Goal: Task Accomplishment & Management: Use online tool/utility

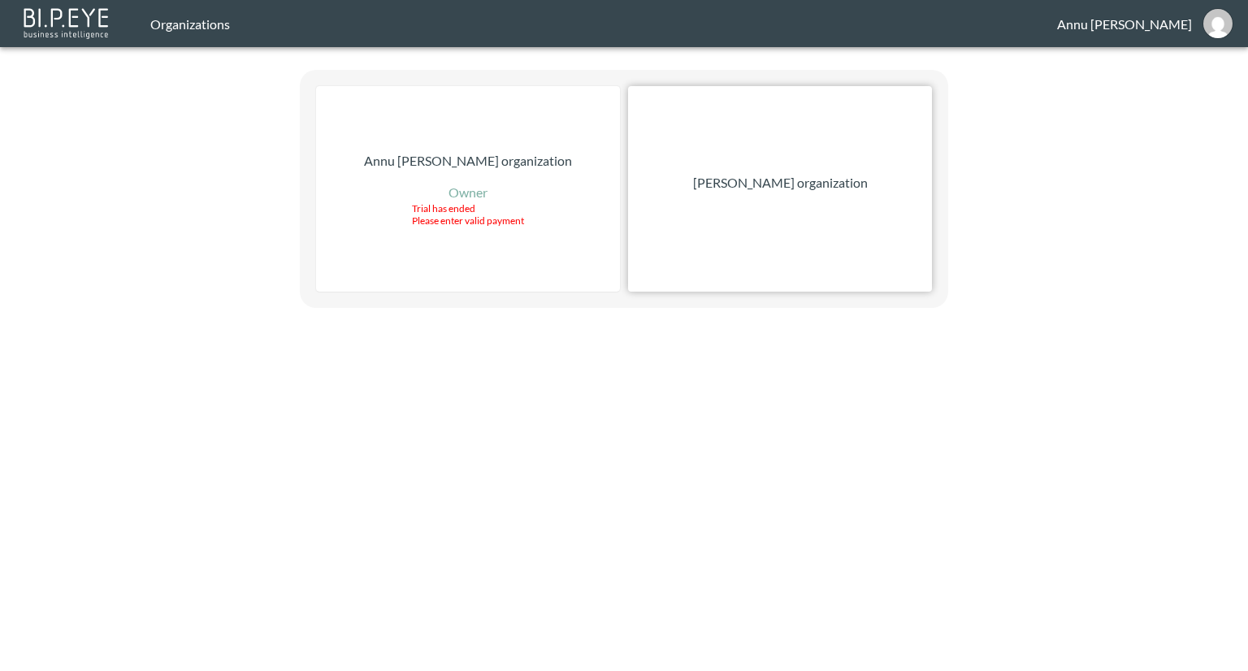
click at [747, 184] on p "[PERSON_NAME] organization" at bounding box center [780, 183] width 175 height 20
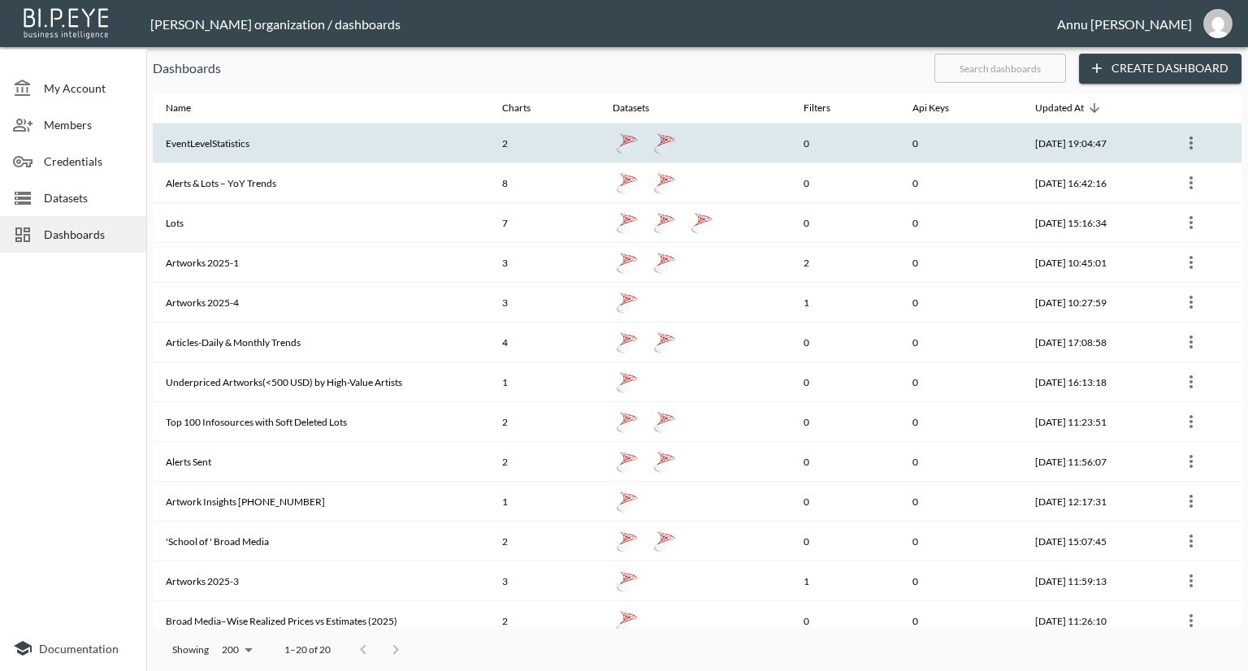
click at [250, 153] on th "EventLevelStatistics" at bounding box center [321, 144] width 336 height 40
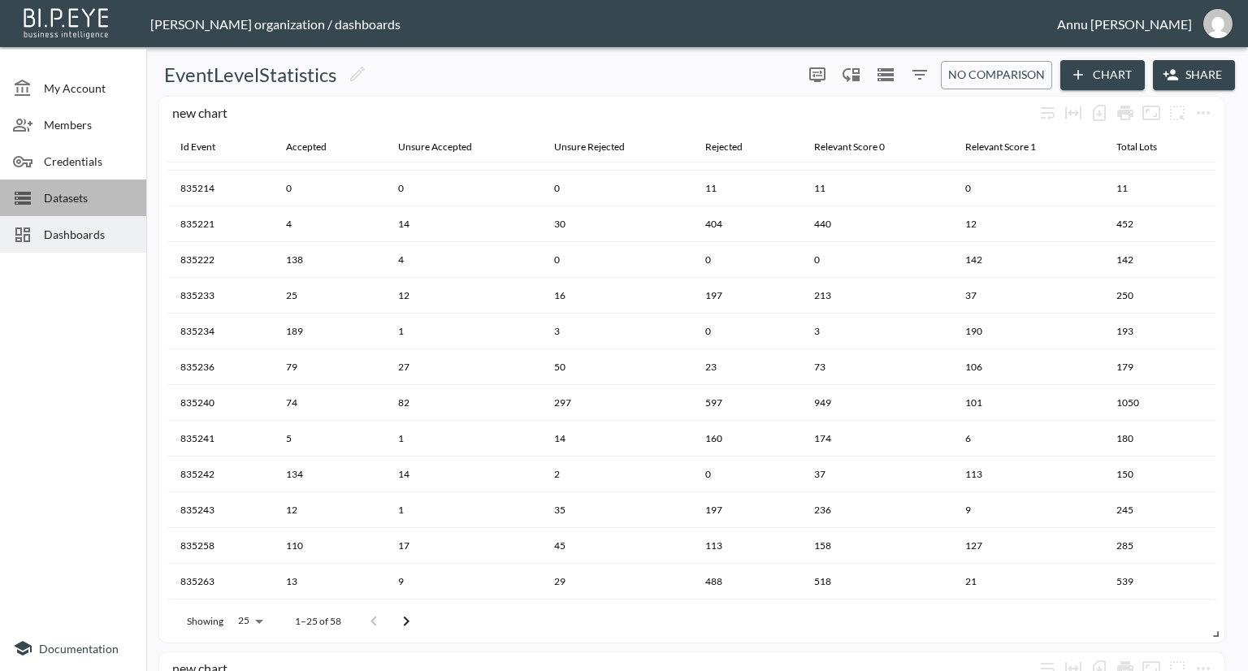
click at [91, 200] on span "Datasets" at bounding box center [88, 197] width 89 height 17
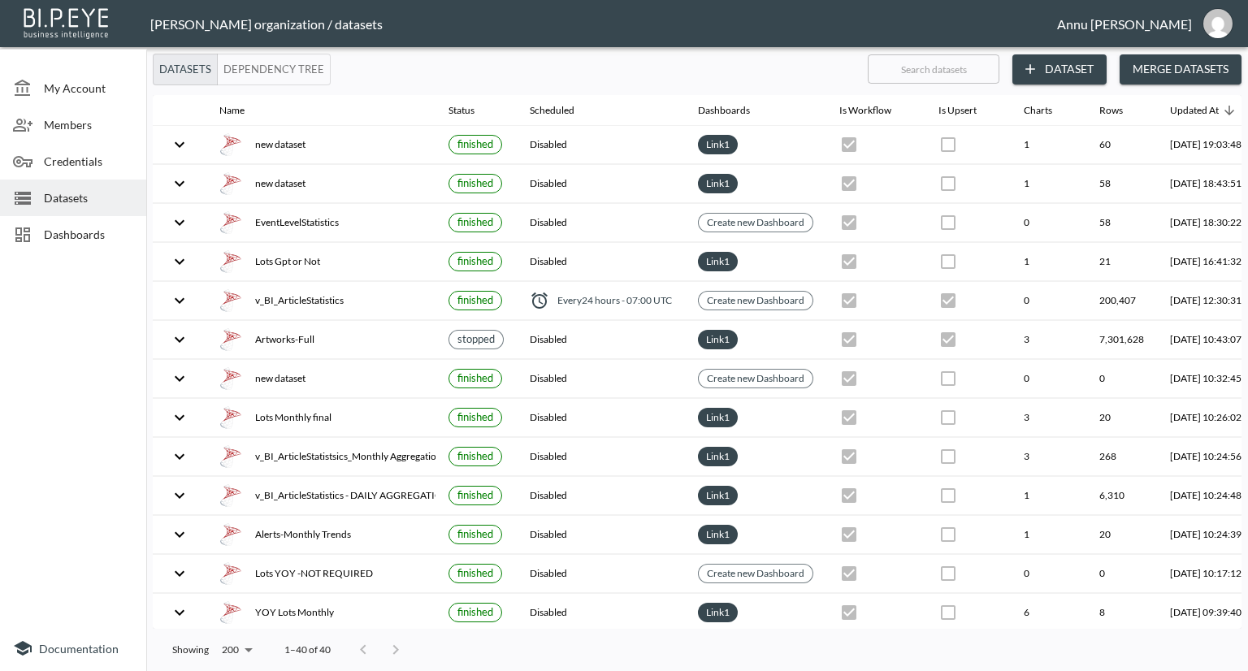
click at [1050, 67] on button "Dataset" at bounding box center [1059, 69] width 94 height 30
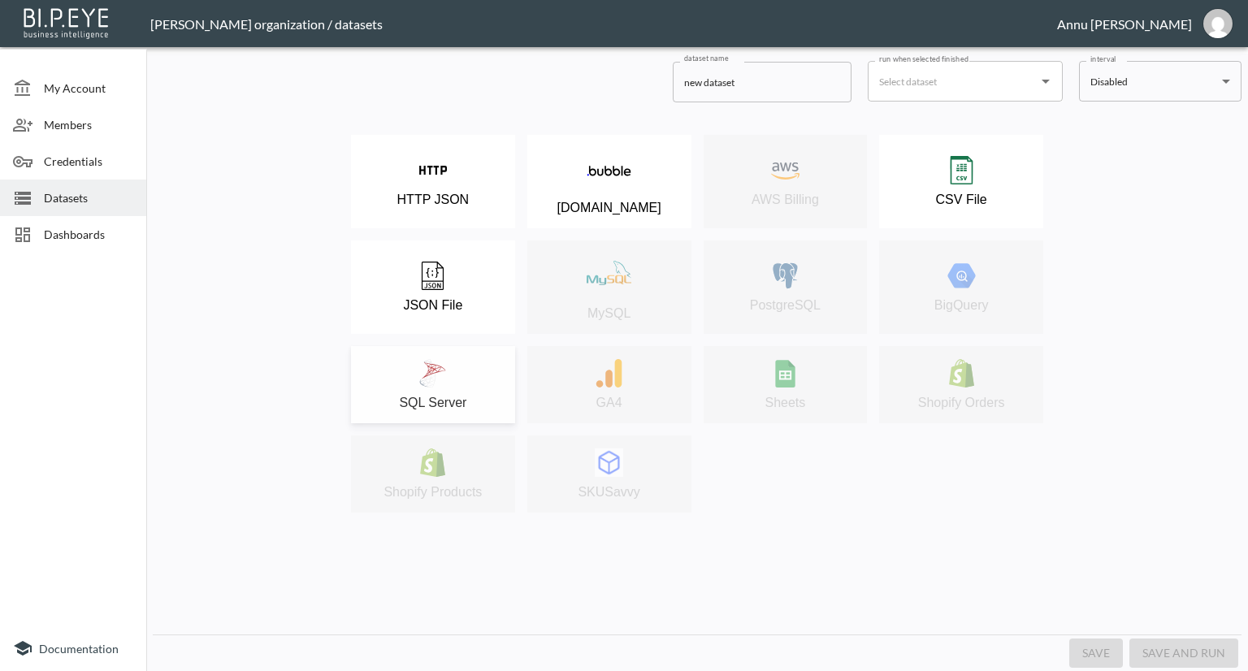
click at [449, 355] on button "SQL Server" at bounding box center [433, 384] width 164 height 77
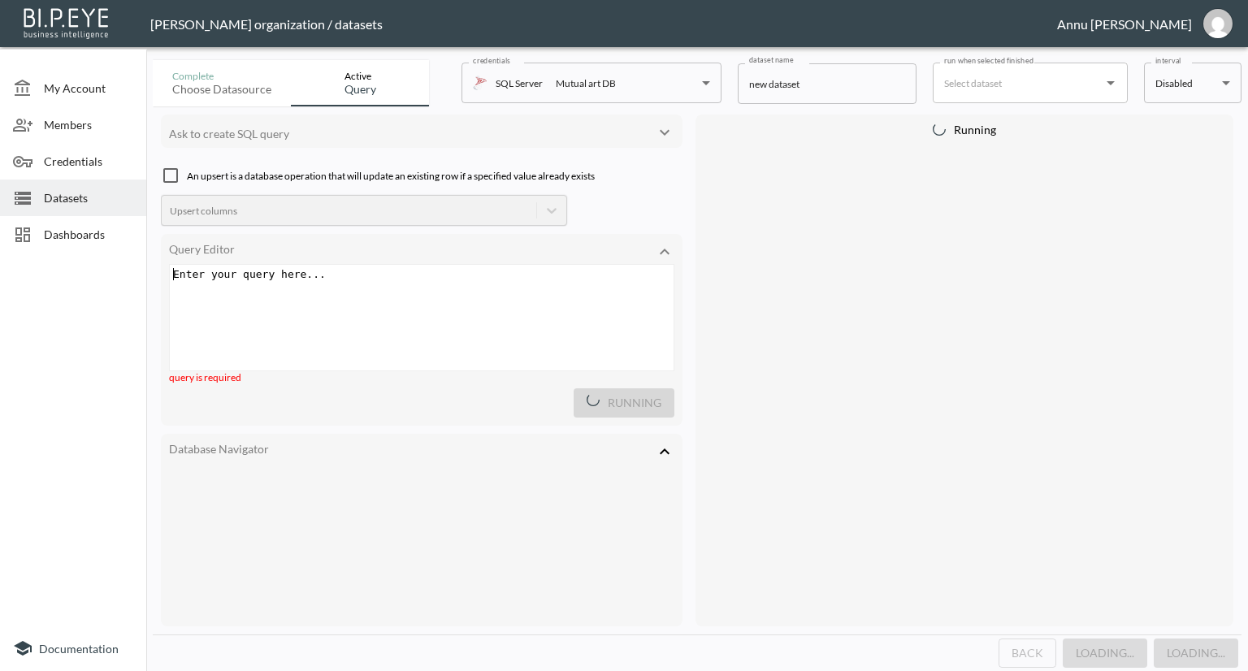
click at [373, 297] on div "Enter your query here... ​ x ​" at bounding box center [442, 338] width 544 height 146
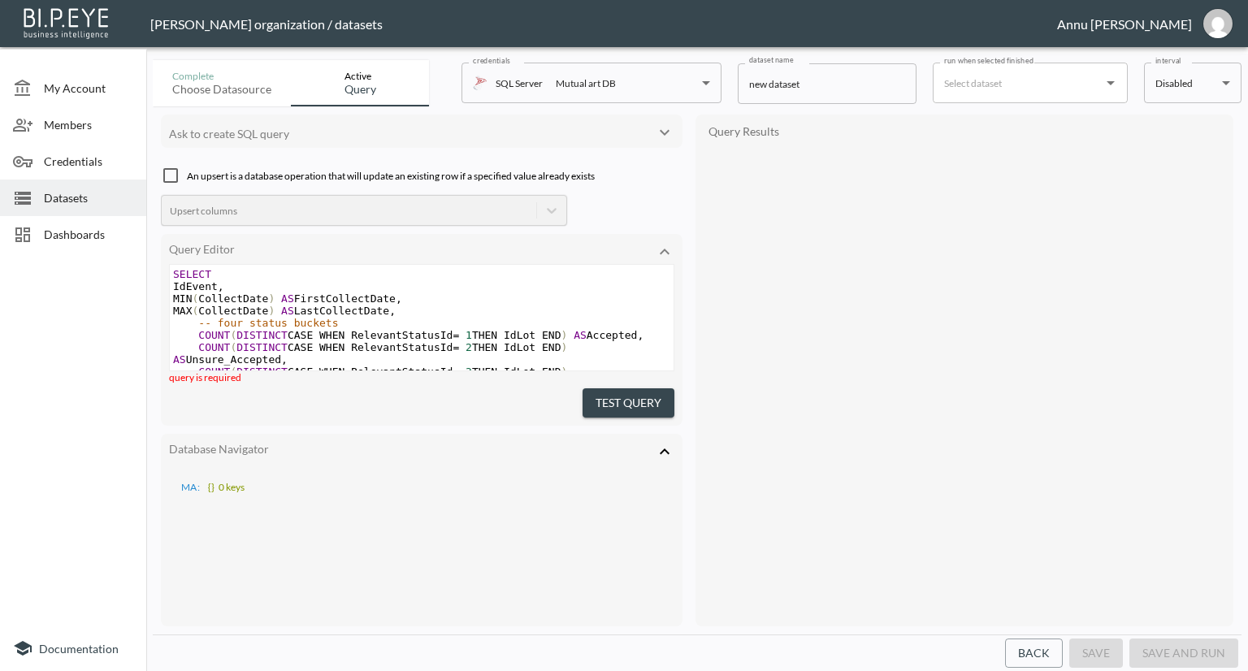
scroll to position [187, 0]
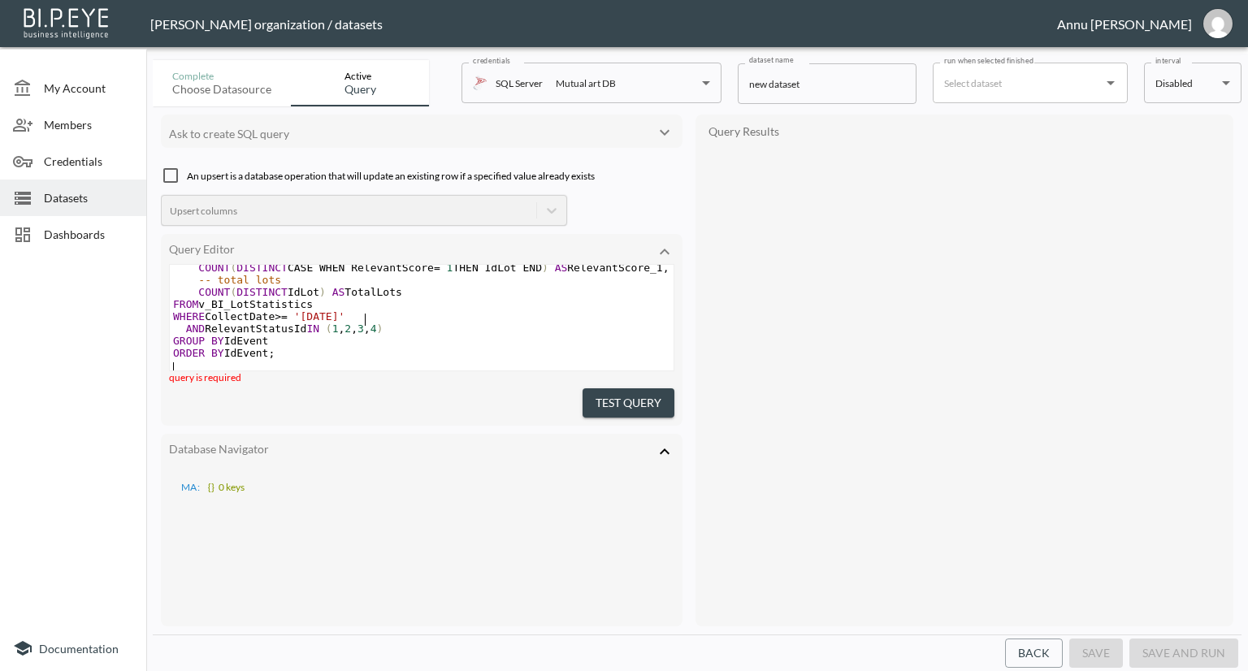
click at [372, 310] on pre "WHERE CollectDate >= '[DATE]'" at bounding box center [422, 316] width 504 height 12
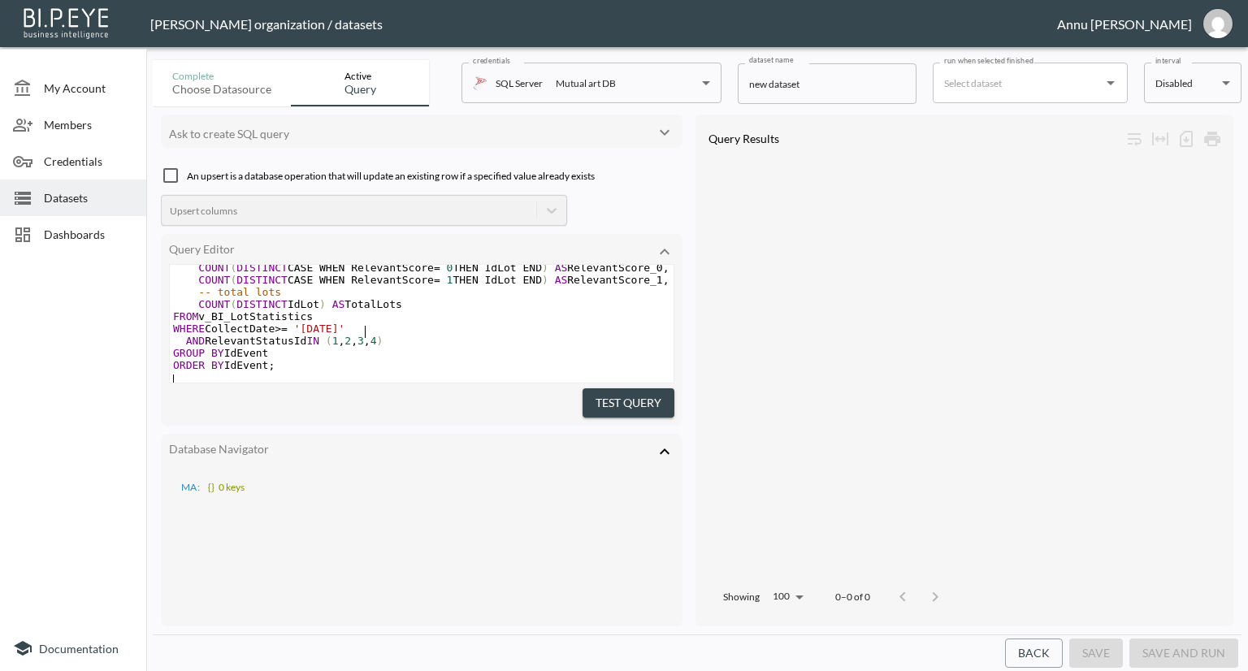
scroll to position [176, 0]
click at [599, 407] on button "Test Query" at bounding box center [629, 403] width 92 height 30
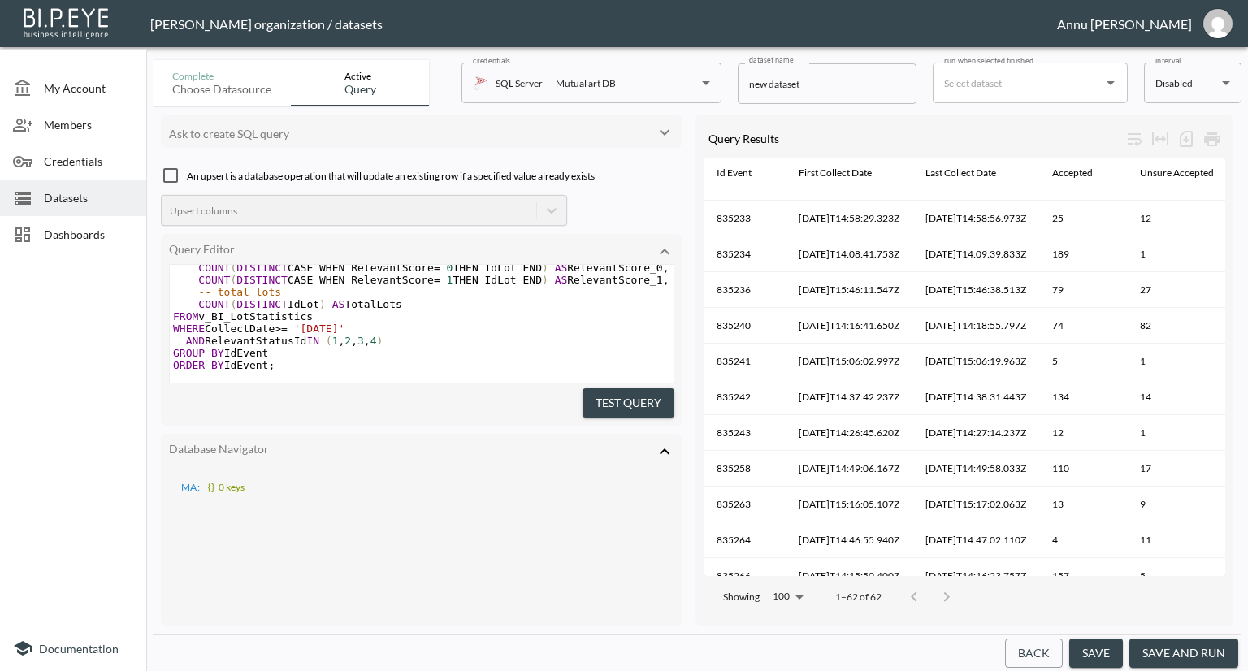
drag, startPoint x: 907, startPoint y: 569, endPoint x: 933, endPoint y: 565, distance: 26.3
click at [933, 565] on div "Query Results Id Event First Collect Date Last Collect Date Accepted Unsure Acc…" at bounding box center [965, 371] width 538 height 512
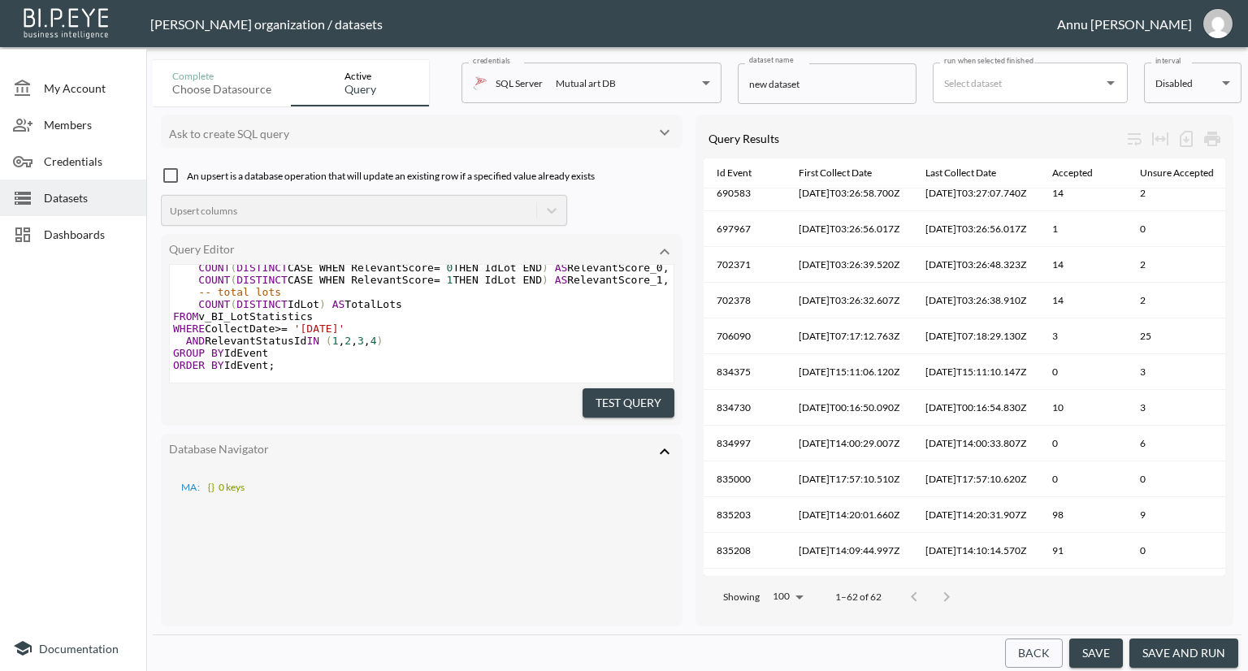
scroll to position [0, 0]
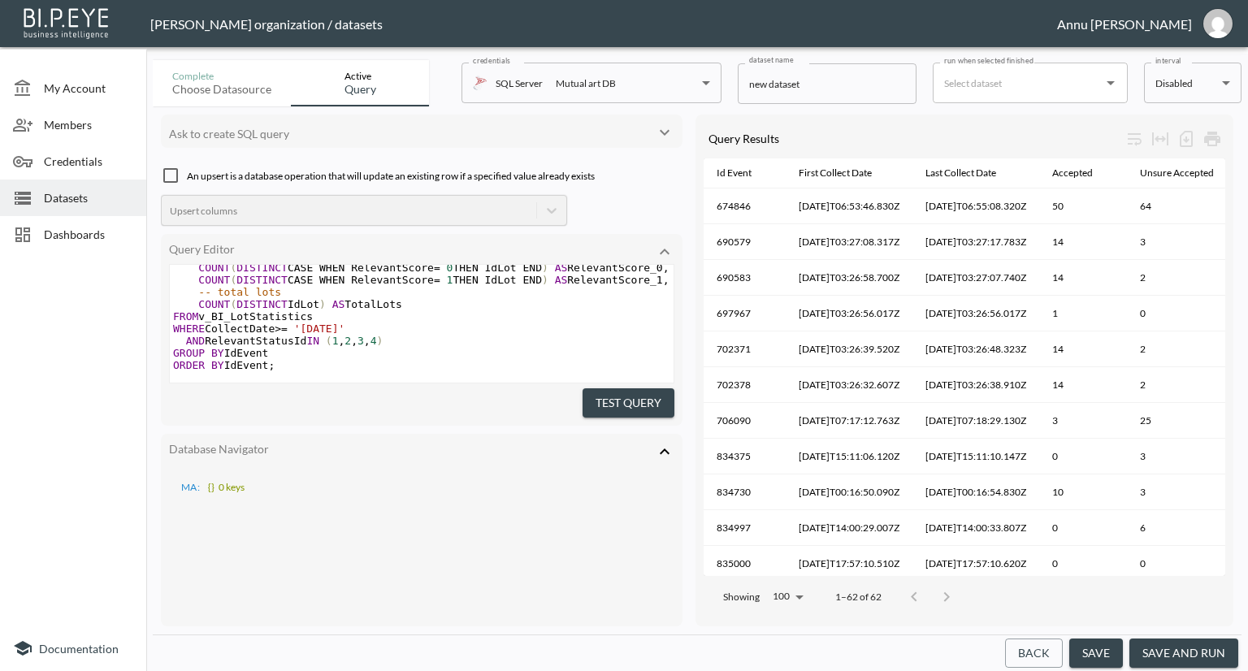
click at [939, 584] on div at bounding box center [930, 597] width 65 height 33
click at [943, 584] on div at bounding box center [930, 597] width 65 height 33
click at [946, 589] on div at bounding box center [930, 597] width 65 height 33
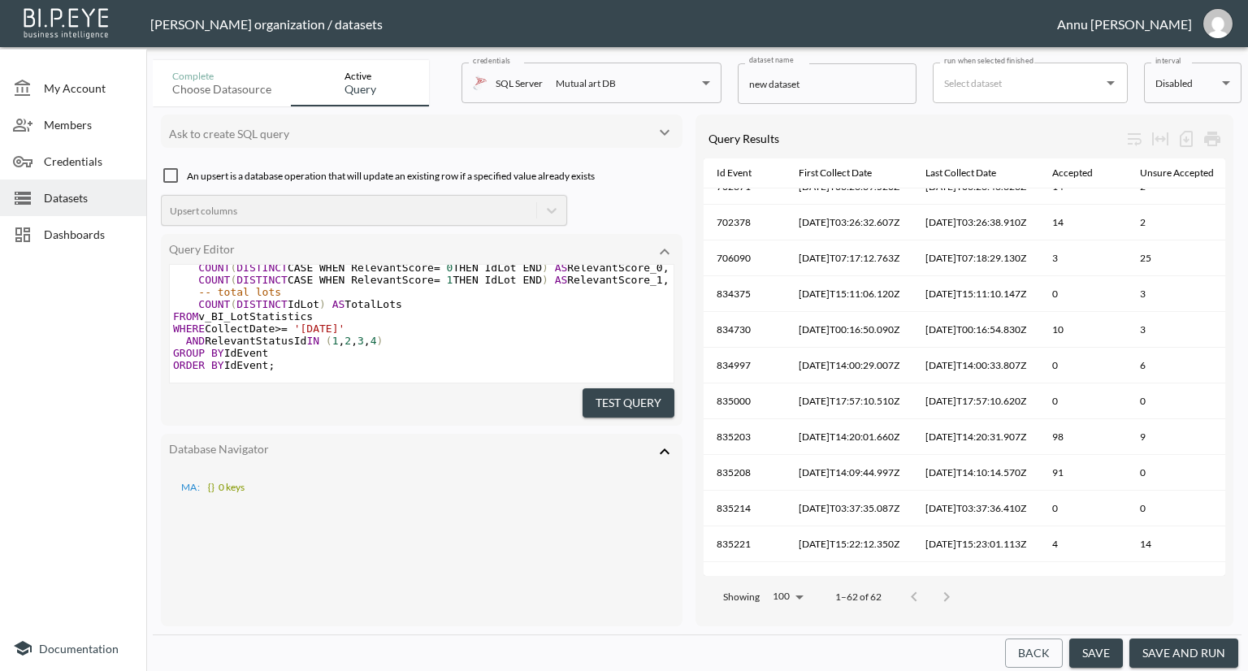
scroll to position [163, 0]
click at [102, 191] on span "Datasets" at bounding box center [88, 197] width 89 height 17
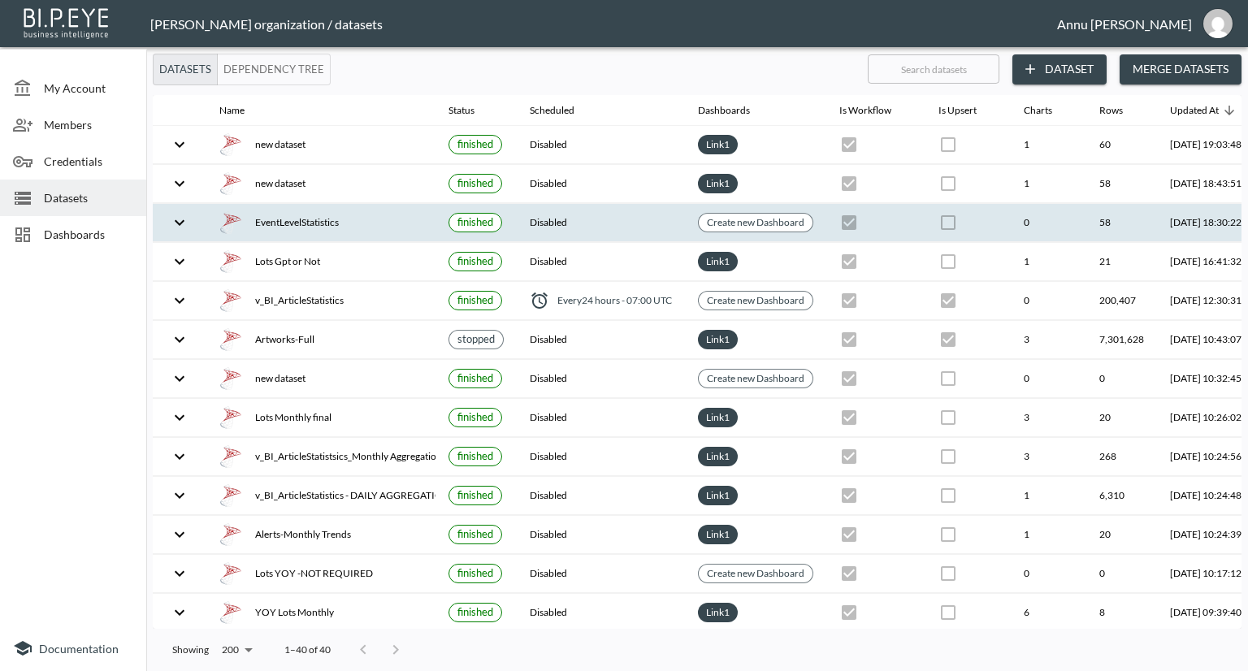
click at [331, 215] on div "EventLevelStatistics" at bounding box center [320, 222] width 203 height 23
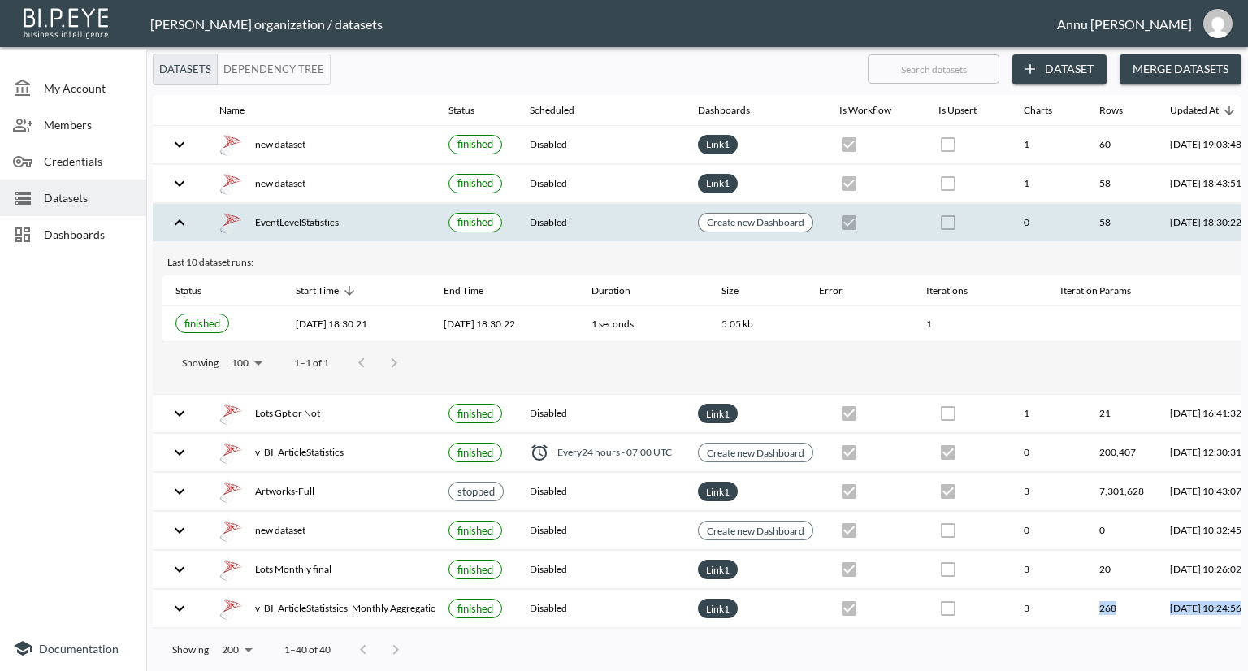
scroll to position [152, 0]
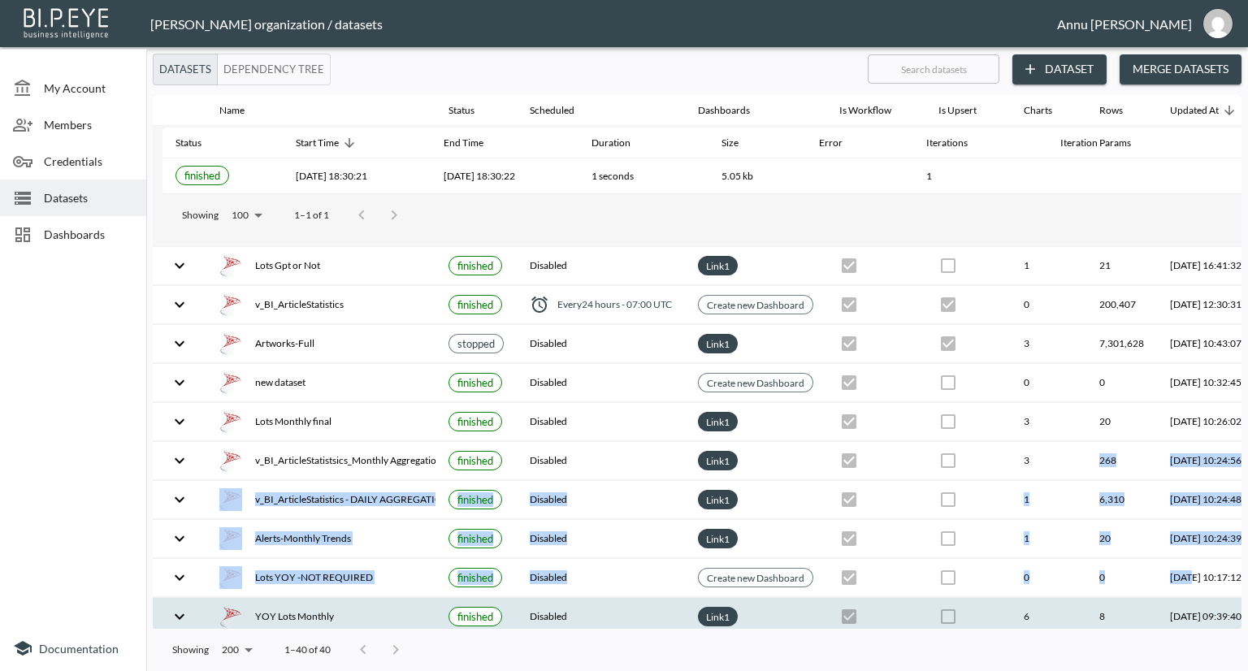
drag, startPoint x: 1048, startPoint y: 618, endPoint x: 1196, endPoint y: 618, distance: 147.9
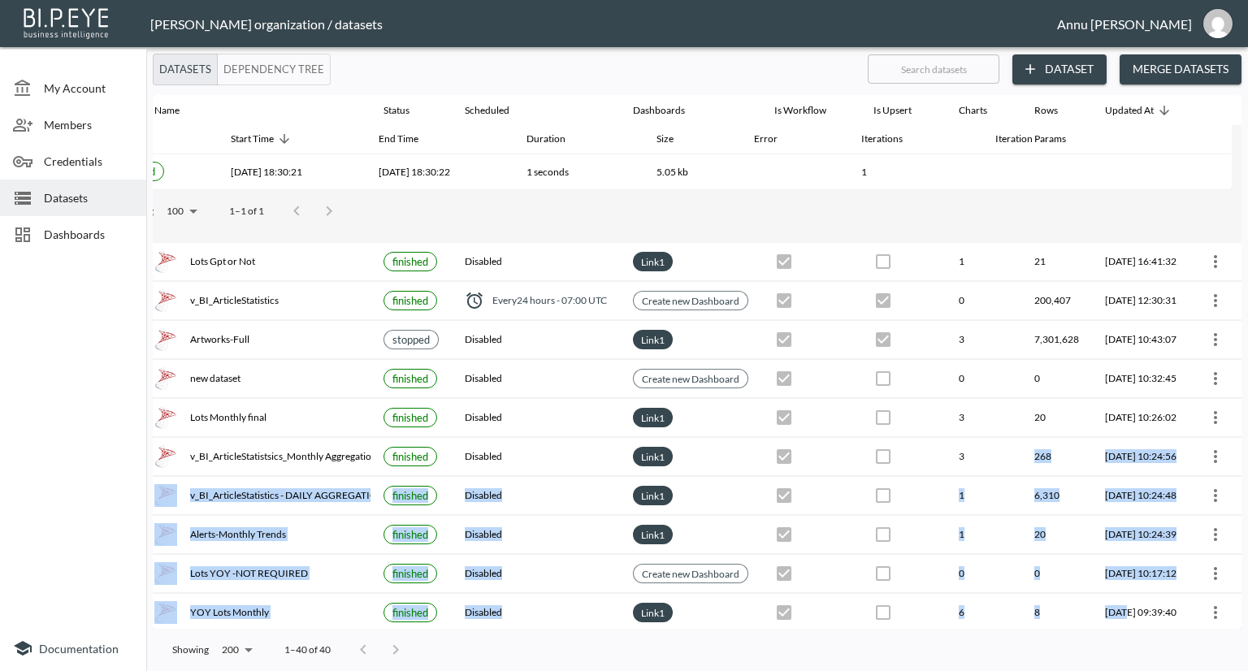
scroll to position [0, 95]
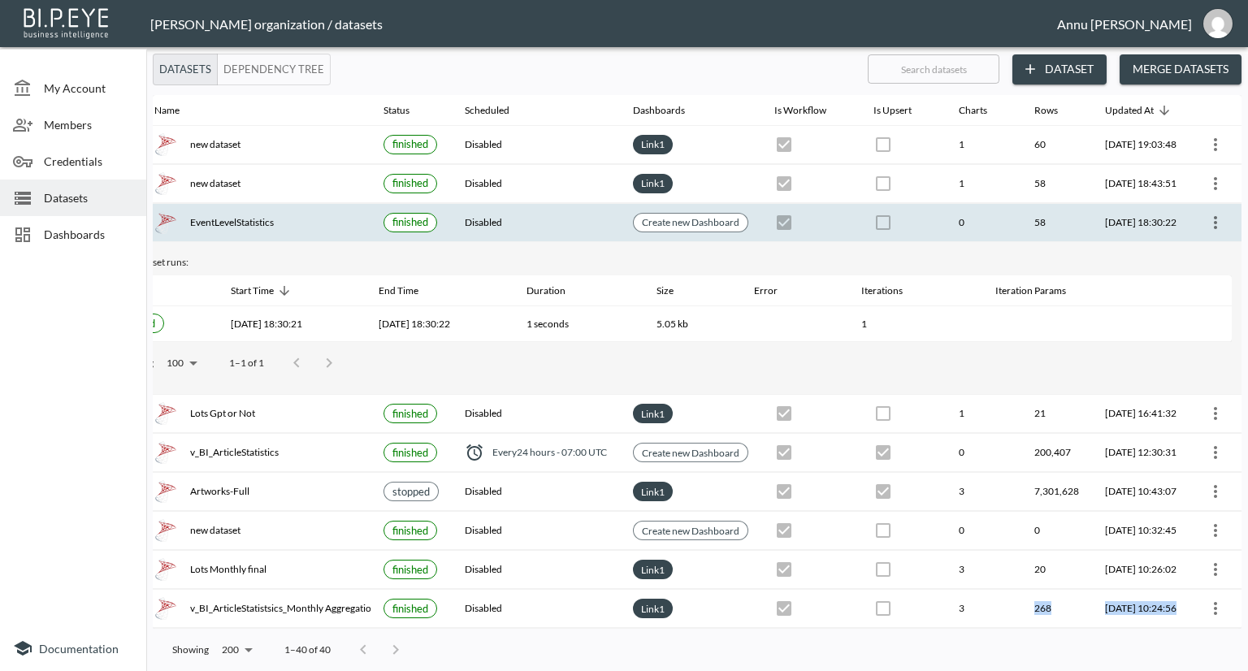
click at [1209, 217] on icon "more" at bounding box center [1216, 223] width 20 height 20
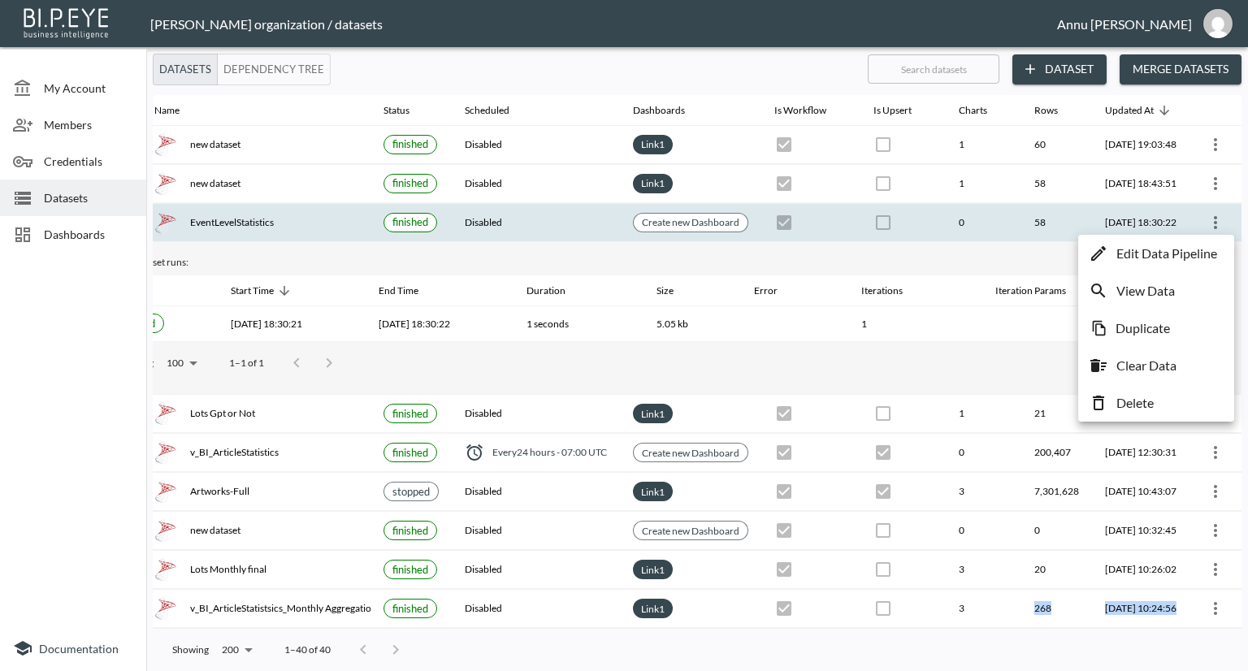
click at [1132, 255] on p "Edit Data Pipeline" at bounding box center [1166, 254] width 101 height 20
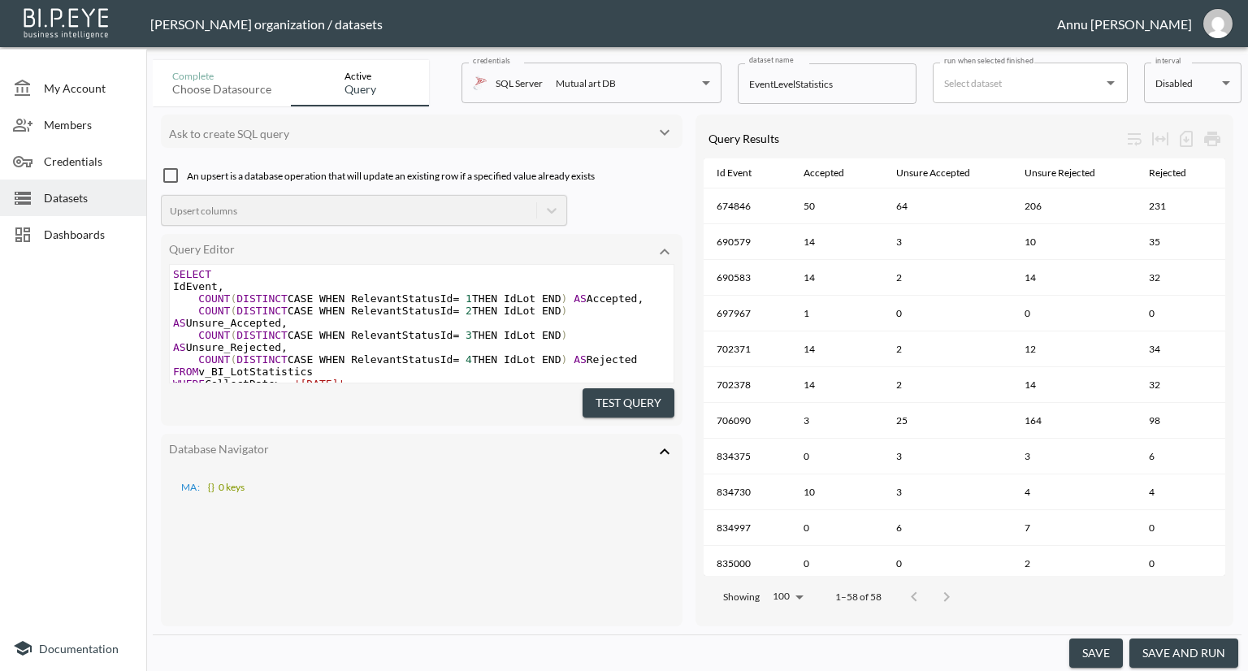
click at [67, 232] on span "Dashboards" at bounding box center [88, 234] width 89 height 17
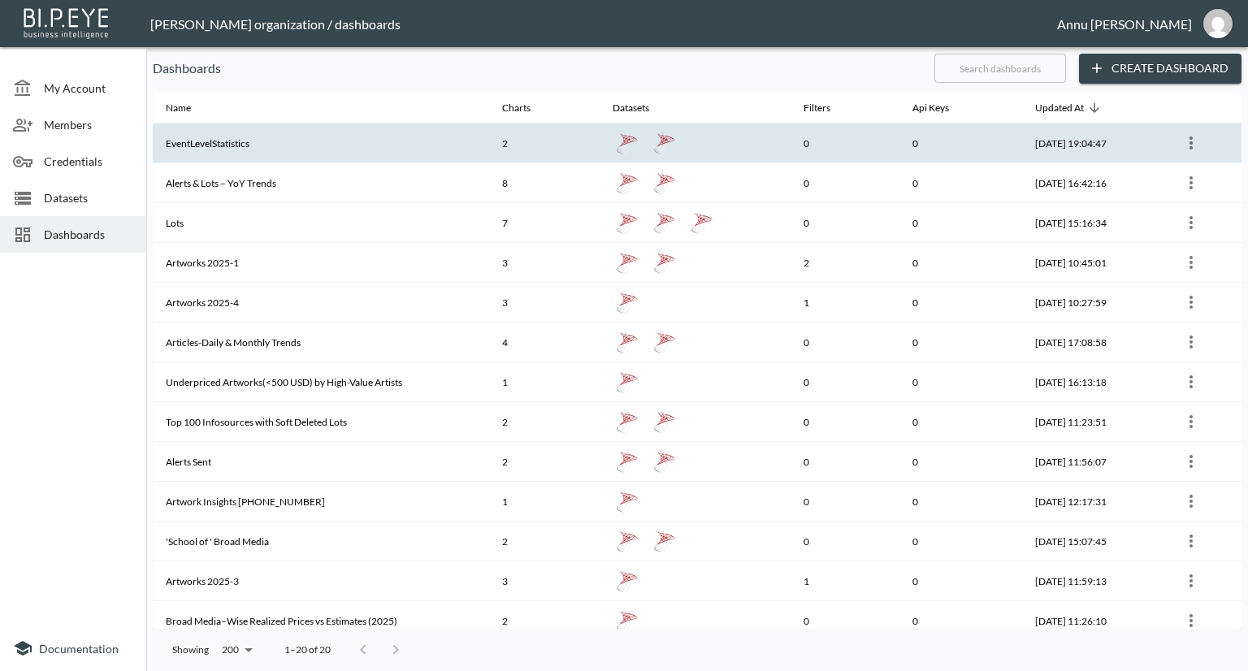
click at [1190, 144] on icon "more" at bounding box center [1191, 143] width 3 height 13
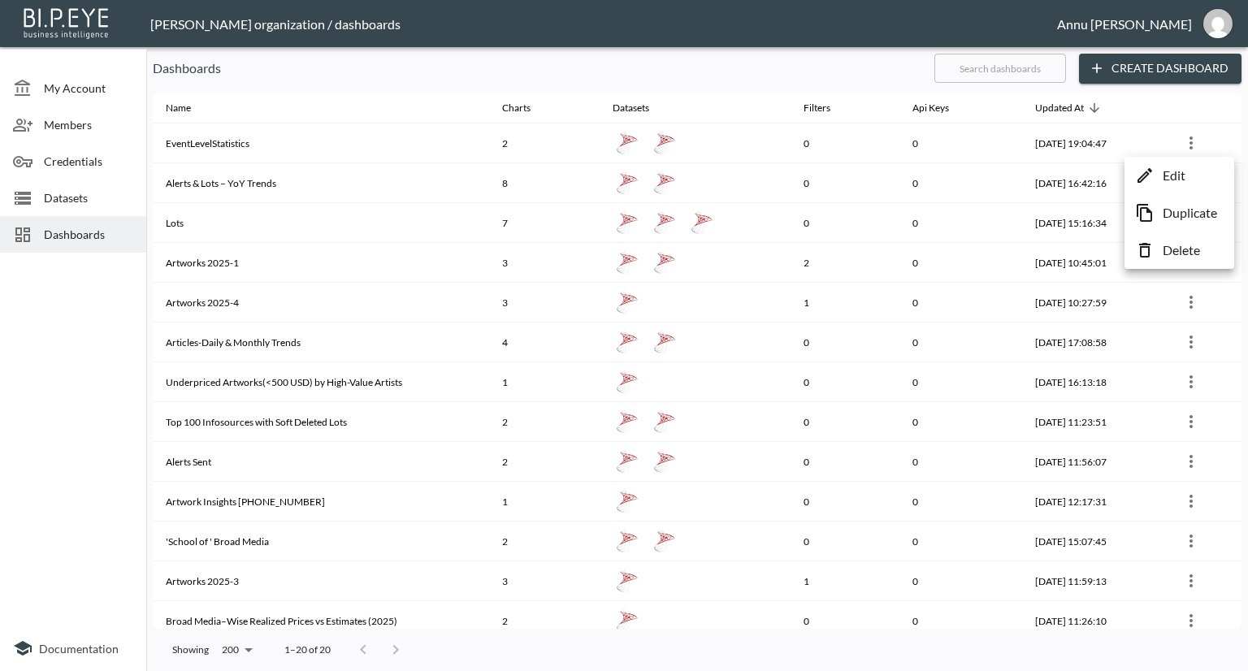
click at [1180, 176] on p "Edit" at bounding box center [1174, 176] width 23 height 20
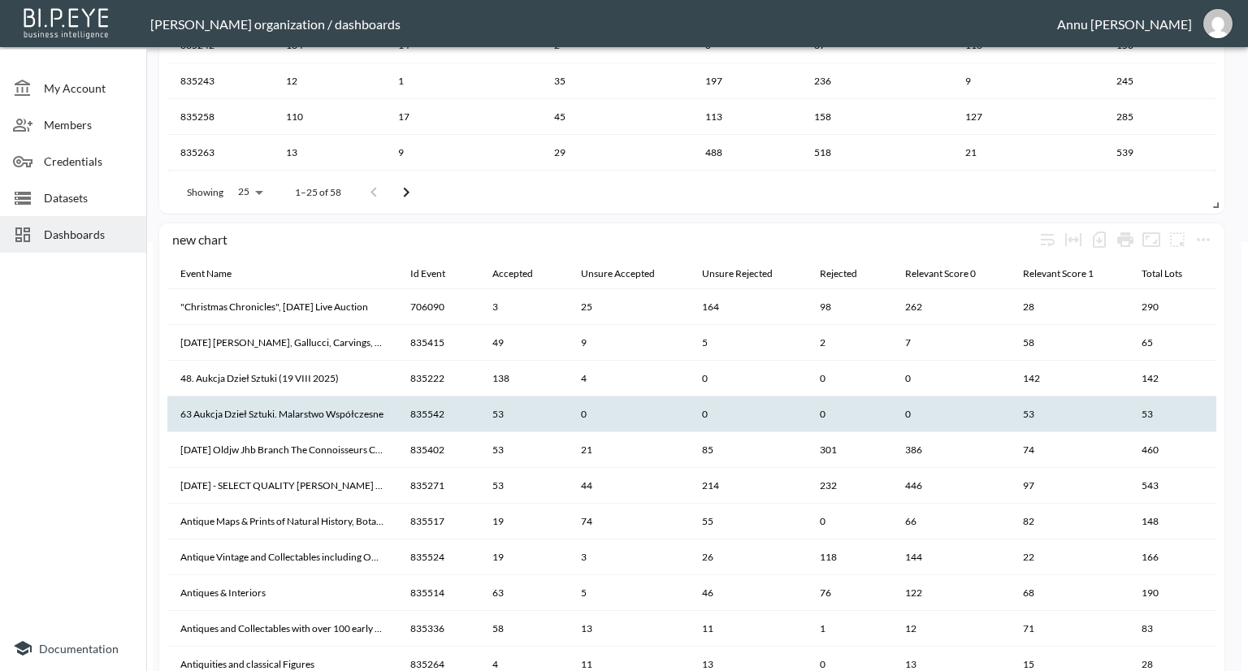
scroll to position [406, 0]
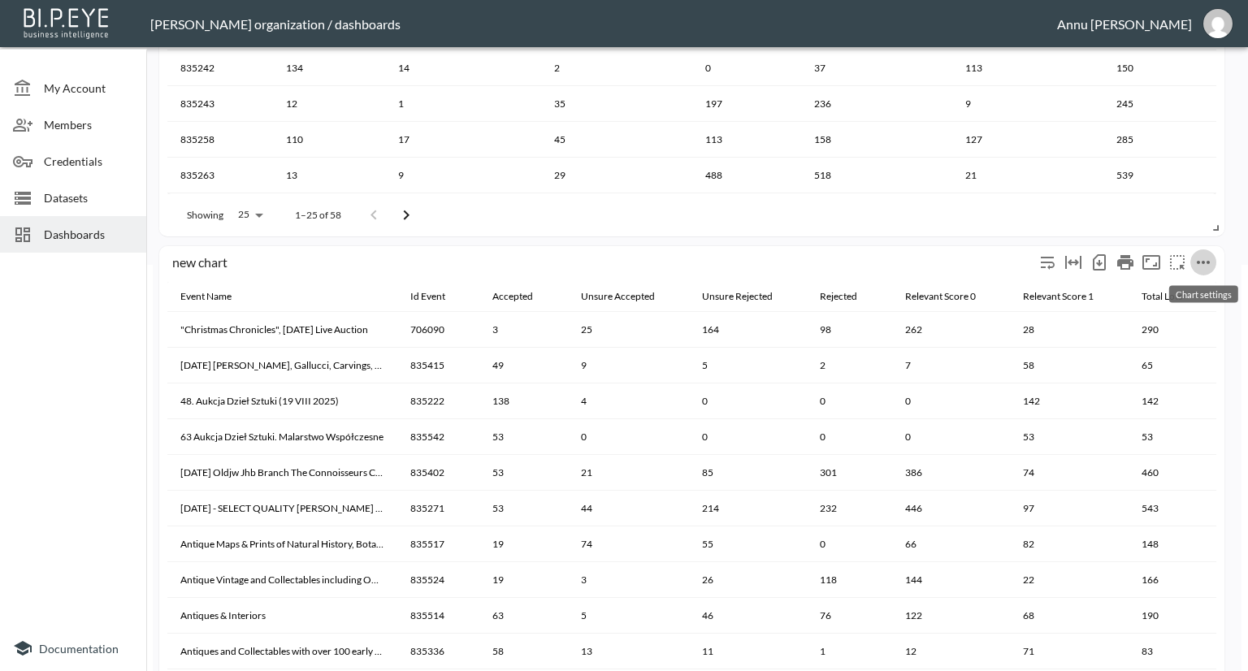
click at [1208, 261] on icon "more" at bounding box center [1203, 262] width 13 height 3
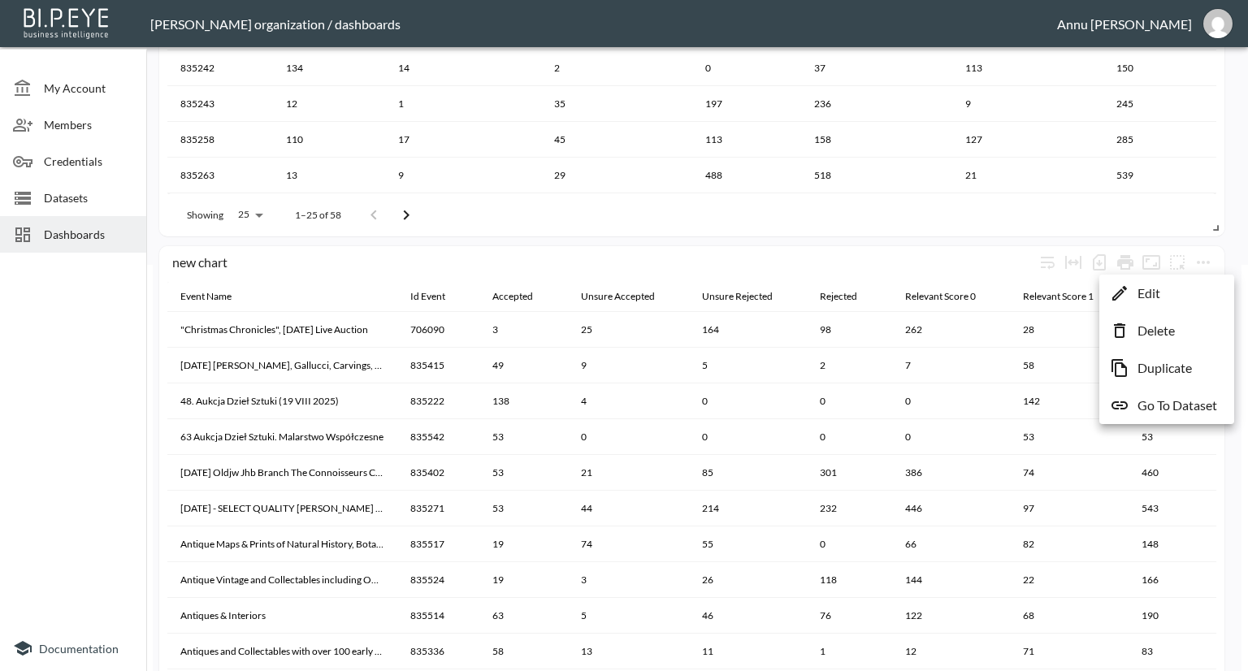
click at [1171, 402] on p "Go To Dataset" at bounding box center [1178, 406] width 80 height 20
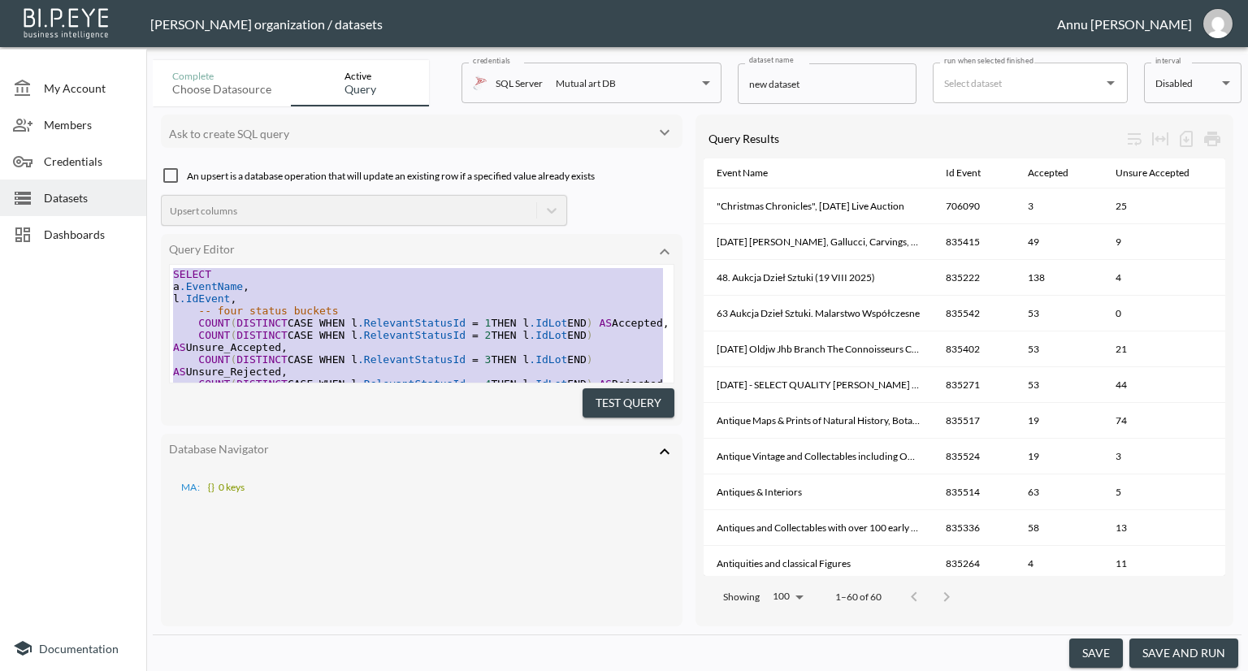
type textarea "SELECT a.EventName, l.IdEvent, -- four status buckets COUNT(DISTINCT CASE WHEN …"
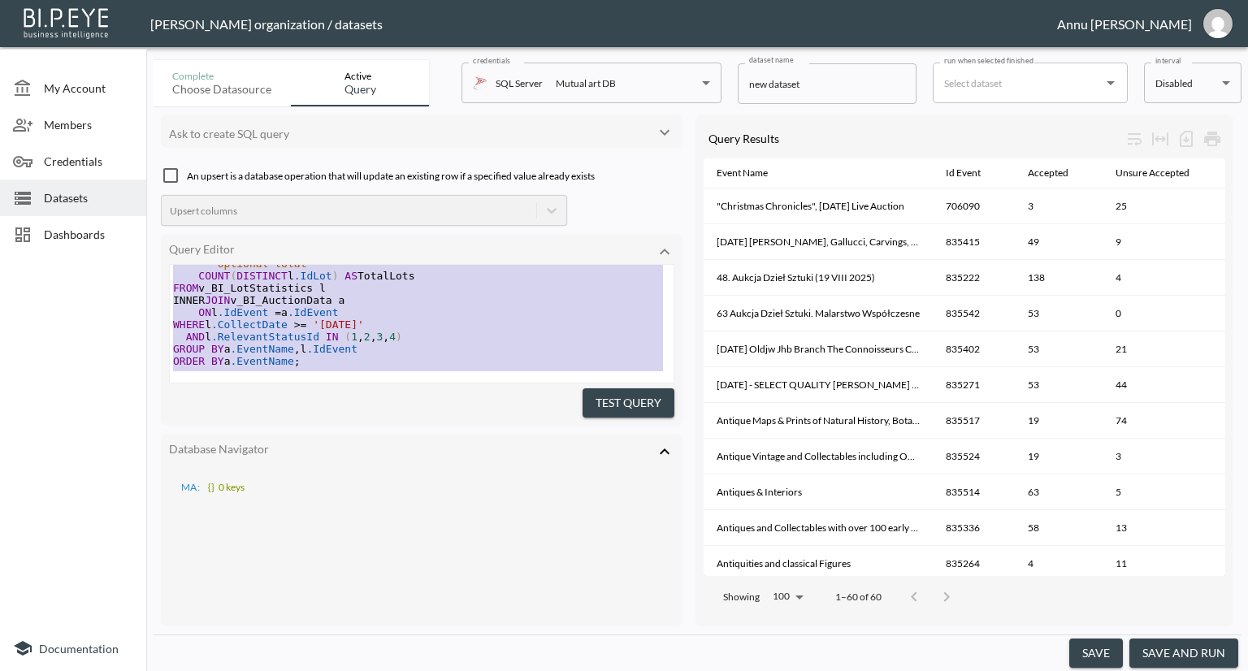
drag, startPoint x: 174, startPoint y: 269, endPoint x: 328, endPoint y: 476, distance: 258.4
click at [328, 476] on div "Ask to create SQL query An upsert is a database operation that will update an e…" at bounding box center [422, 371] width 522 height 512
click at [32, 189] on icon at bounding box center [23, 199] width 20 height 20
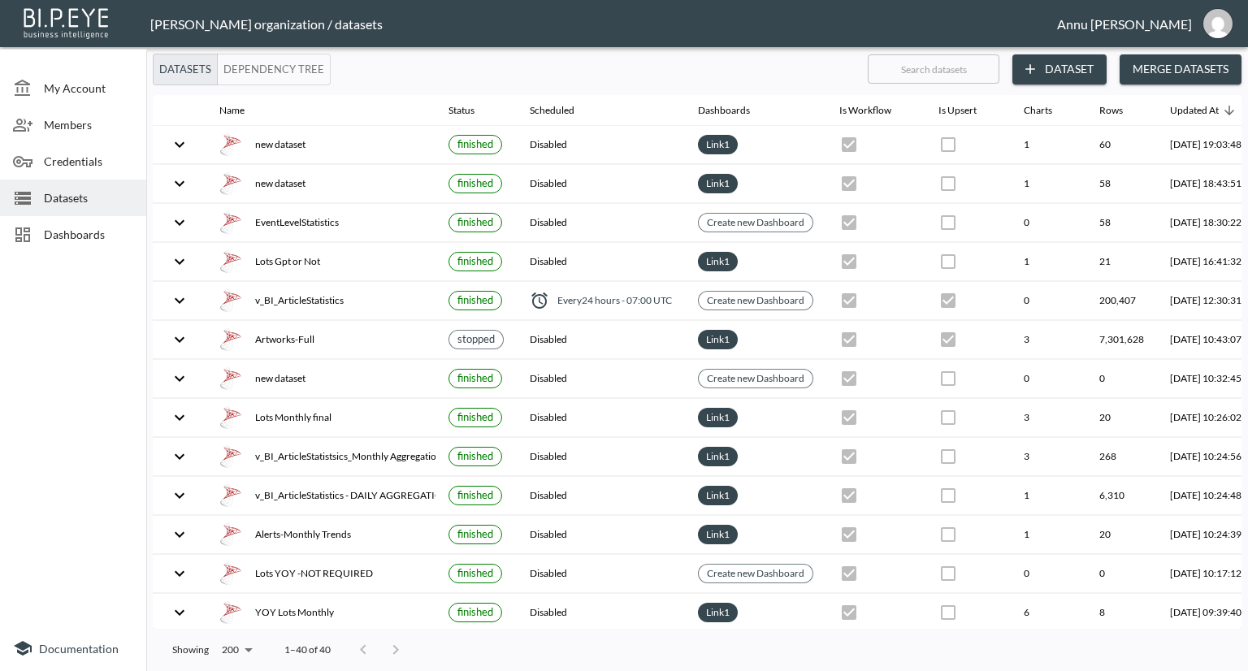
click at [1092, 59] on button "Dataset" at bounding box center [1059, 69] width 94 height 30
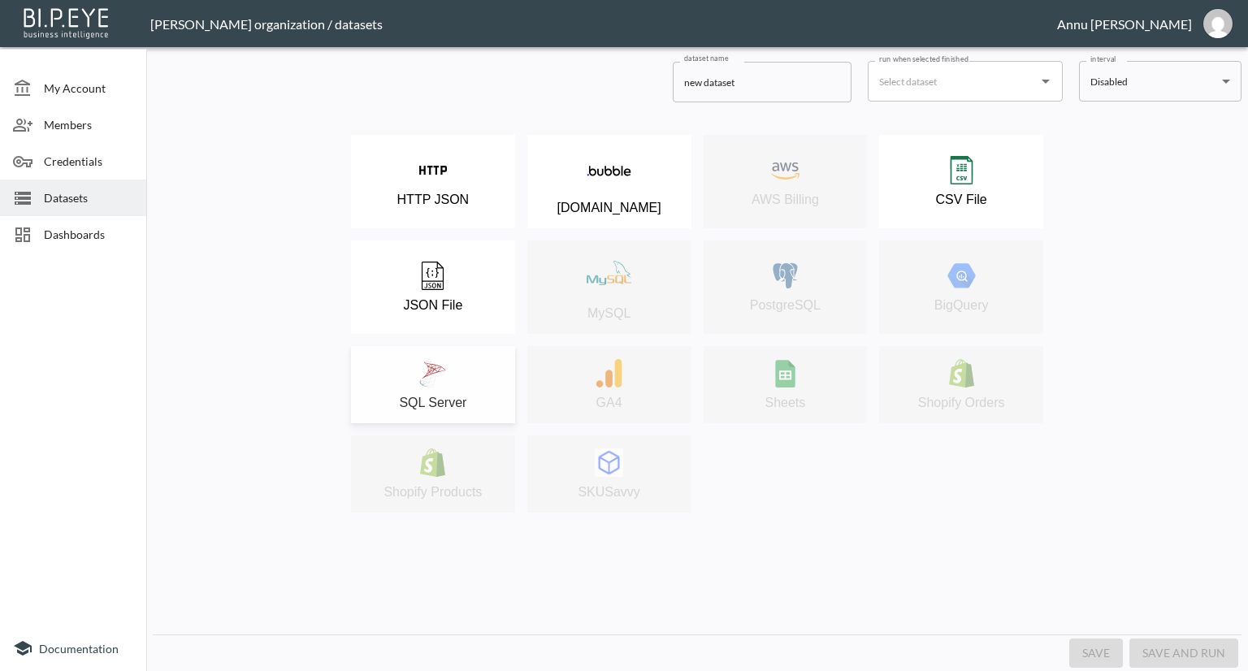
click at [431, 394] on div "SQL Server" at bounding box center [433, 384] width 148 height 51
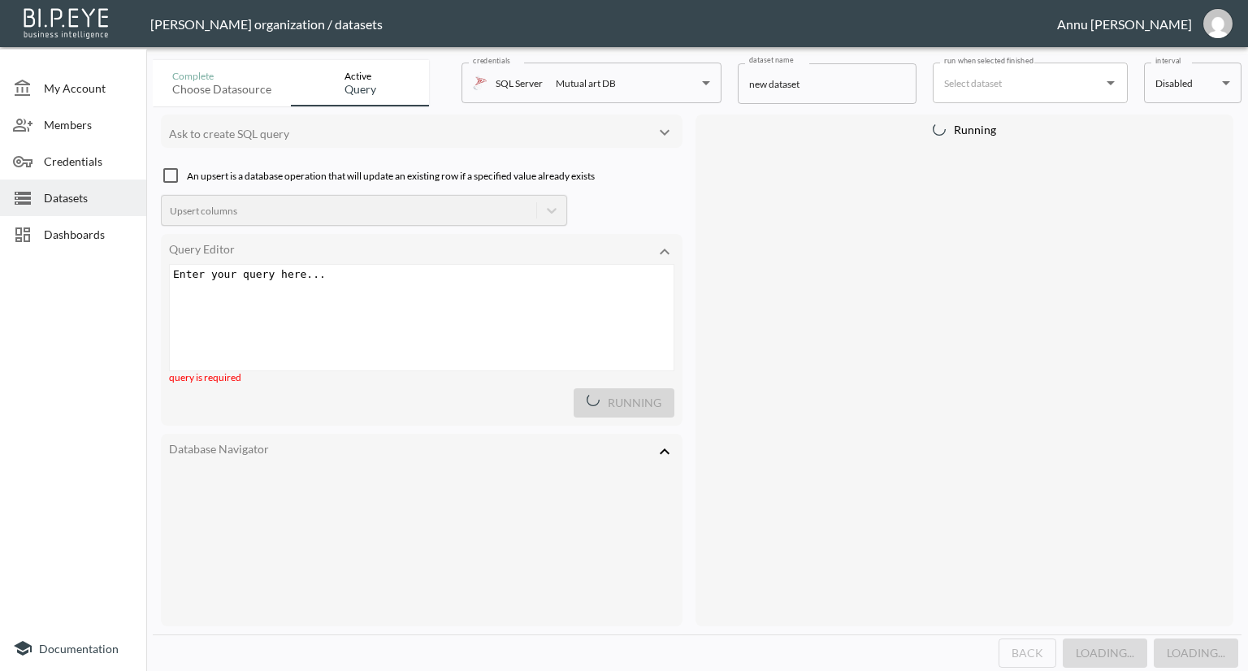
click at [375, 275] on pre "​" at bounding box center [424, 274] width 508 height 12
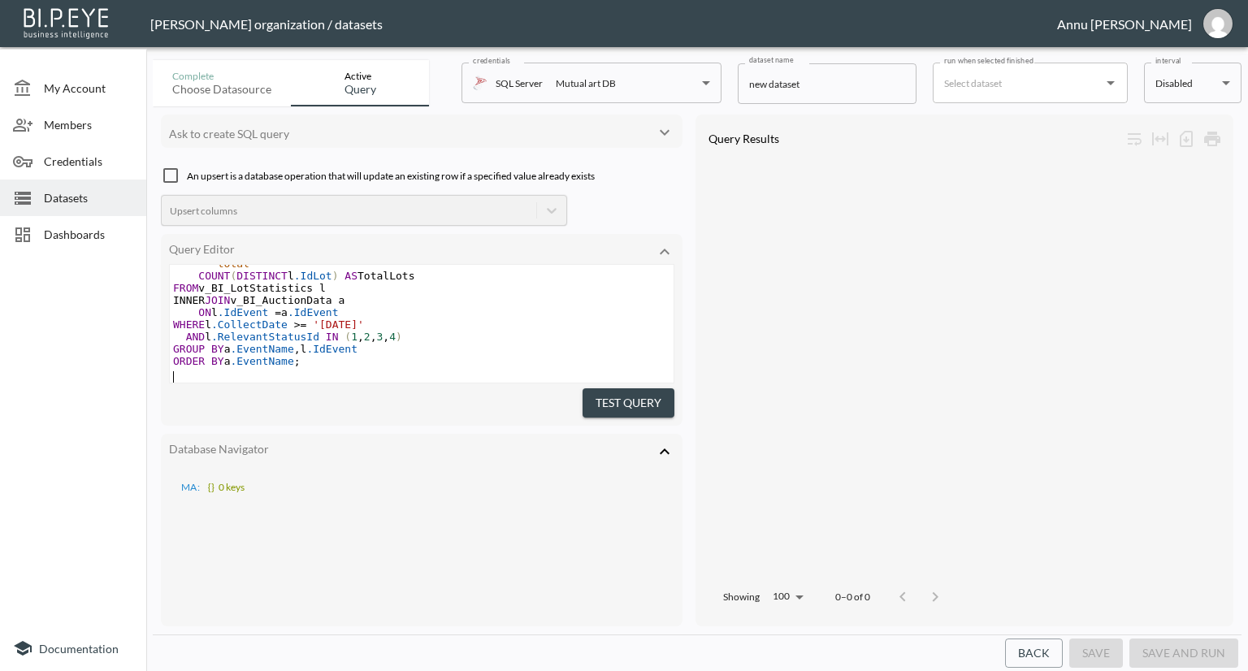
scroll to position [237, 0]
click at [648, 392] on button "Test Query" at bounding box center [629, 403] width 92 height 30
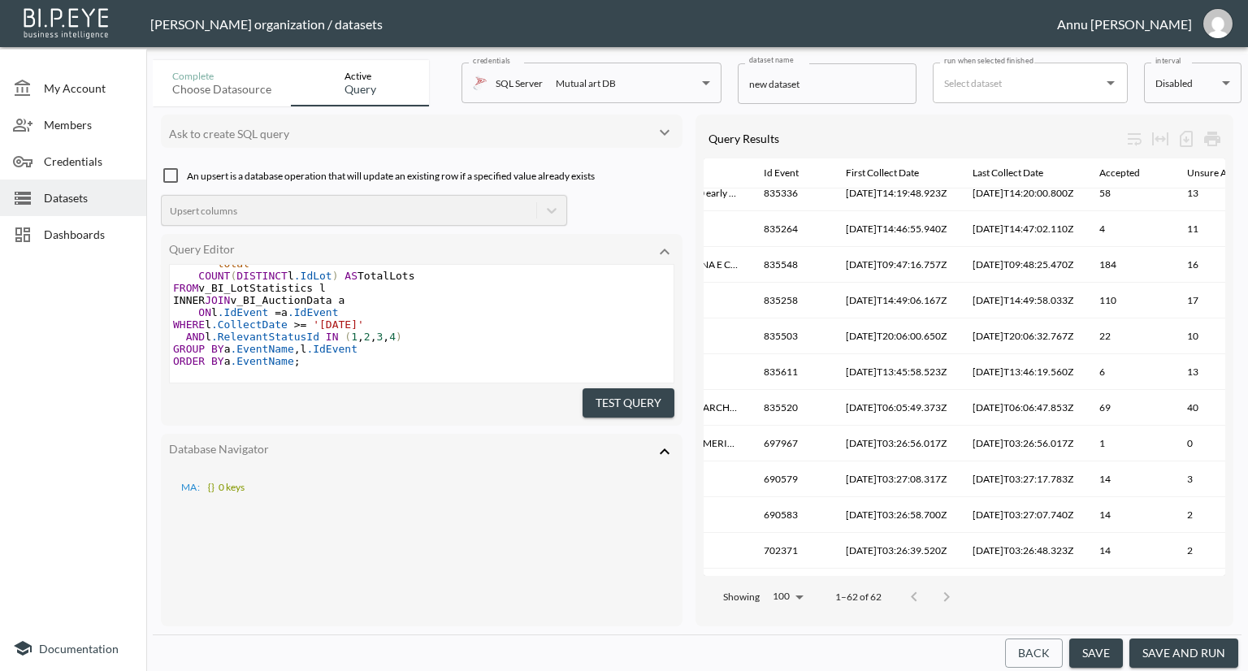
scroll to position [221, 182]
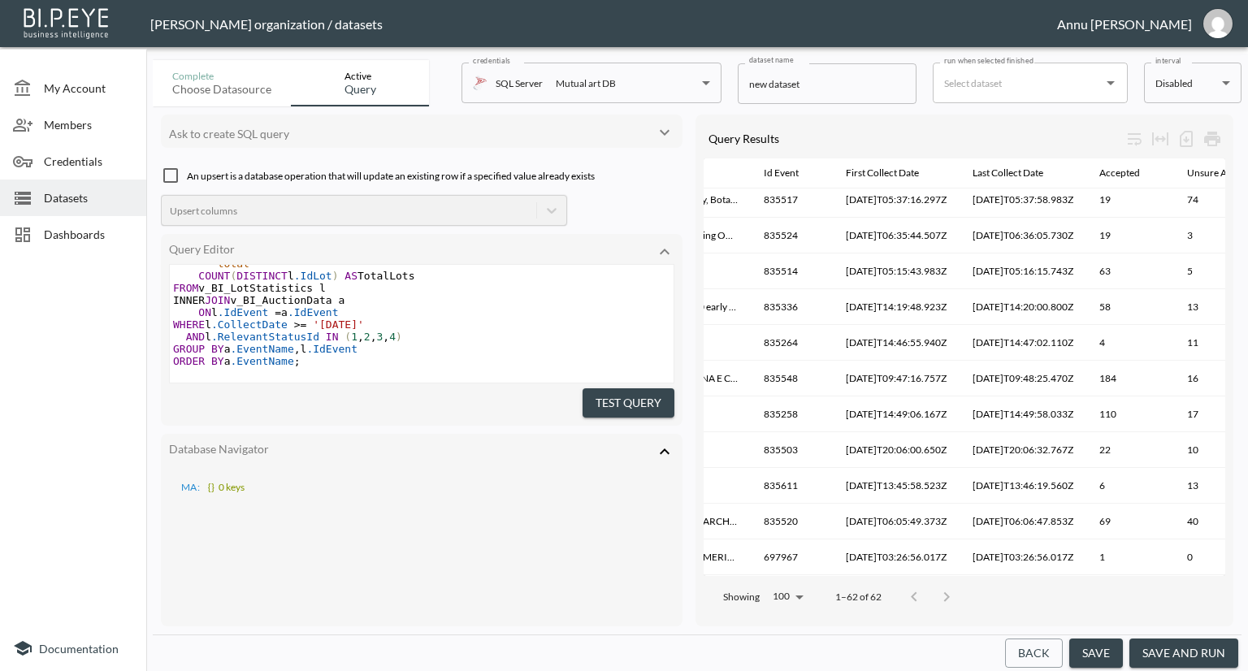
click at [91, 200] on span "Datasets" at bounding box center [88, 197] width 89 height 17
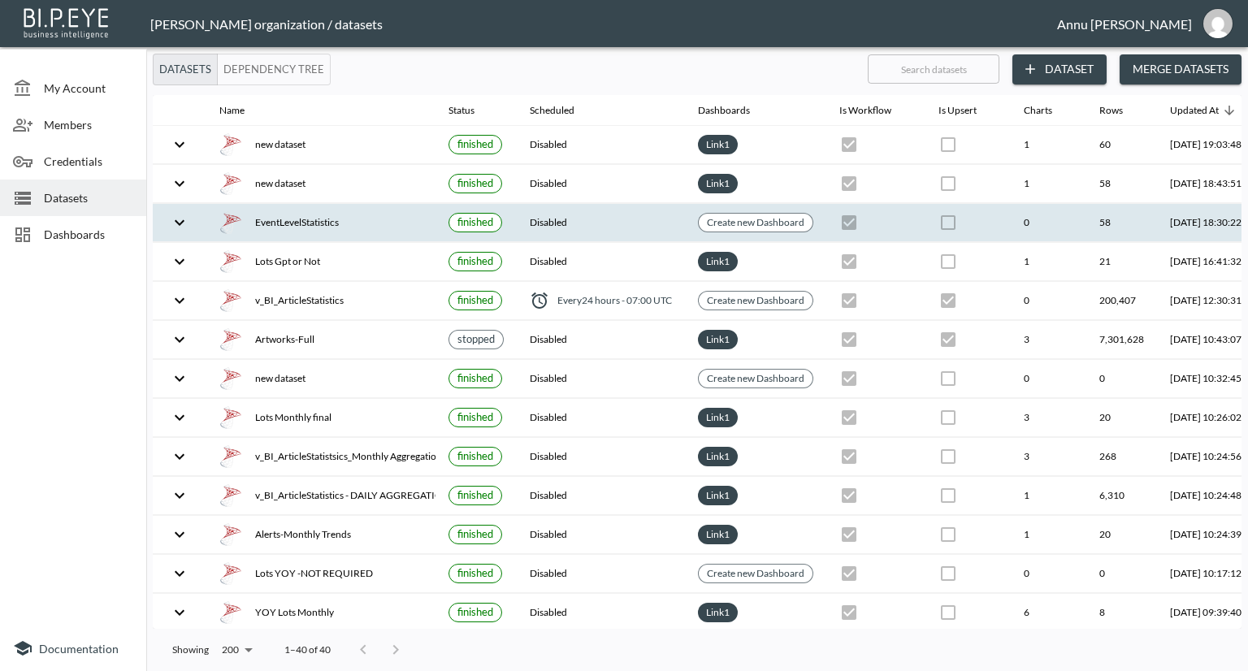
click at [390, 227] on div "EventLevelStatistics" at bounding box center [320, 222] width 203 height 23
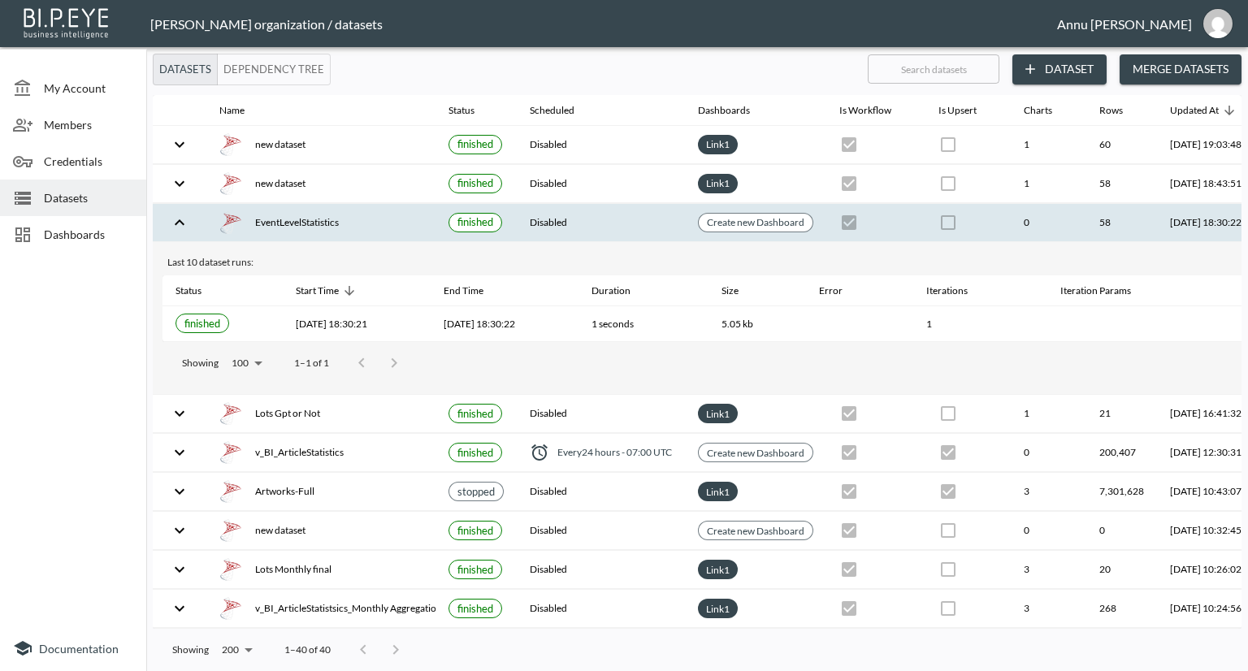
scroll to position [0, 95]
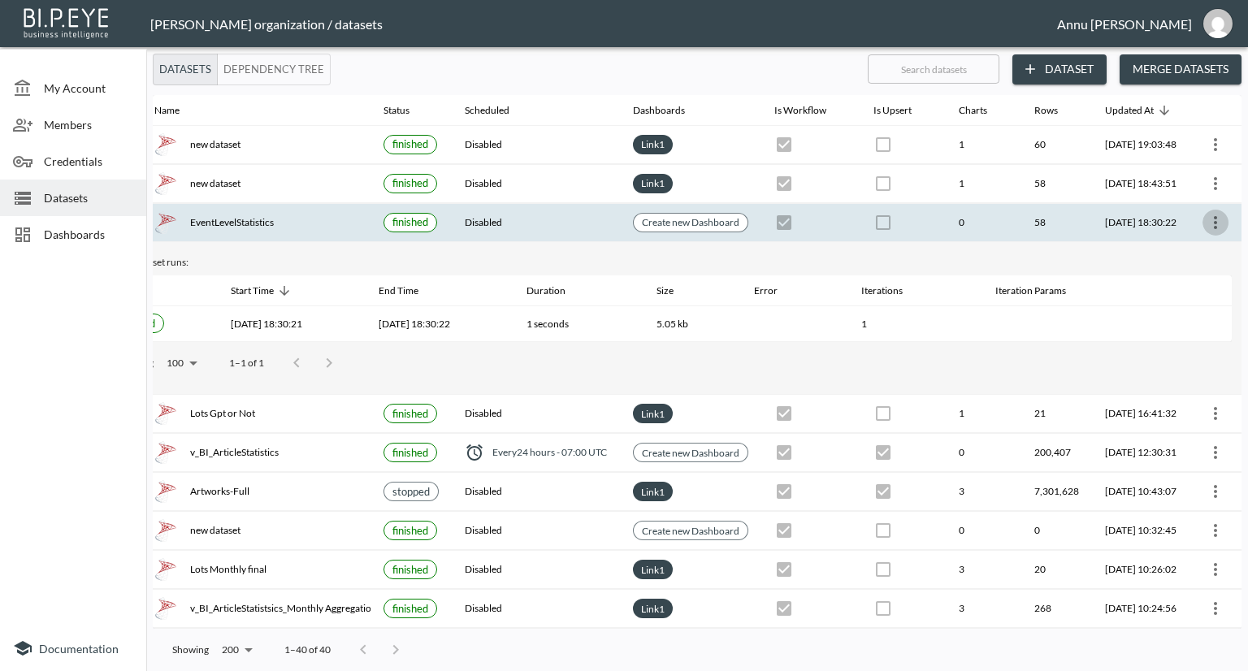
click at [1210, 215] on icon "more" at bounding box center [1216, 223] width 20 height 20
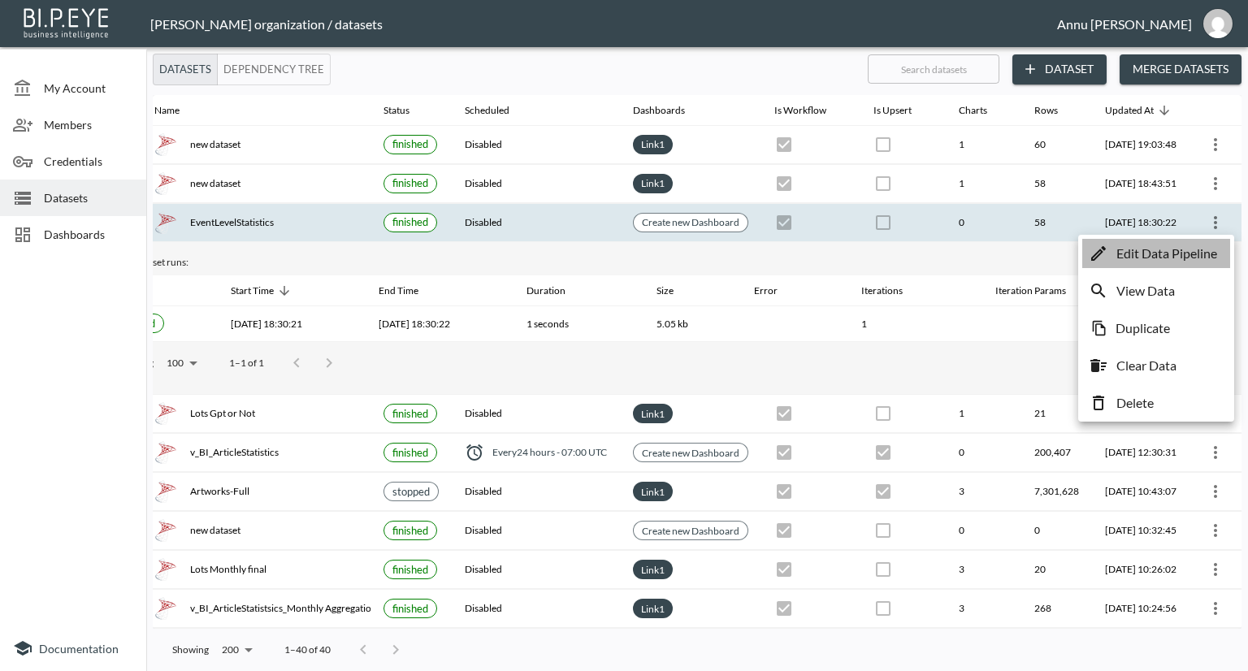
click at [1164, 249] on p "Edit Data Pipeline" at bounding box center [1166, 254] width 101 height 20
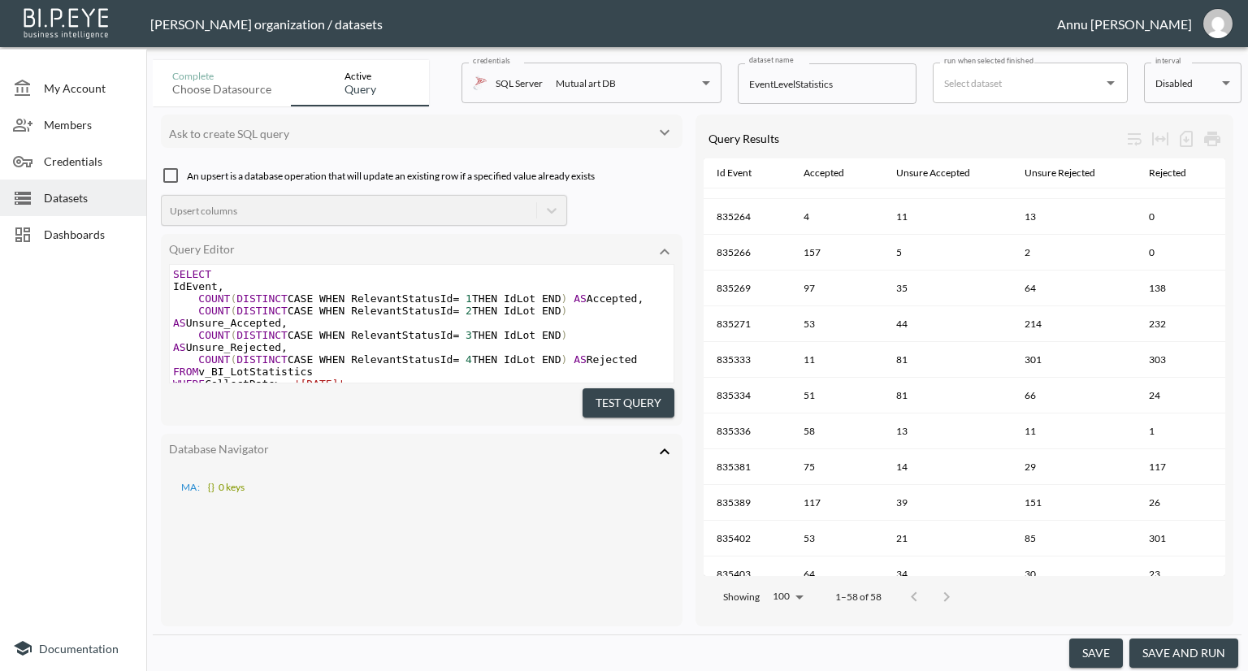
scroll to position [882, 0]
